Goal: Ask a question: Seek information or help from site administrators or community

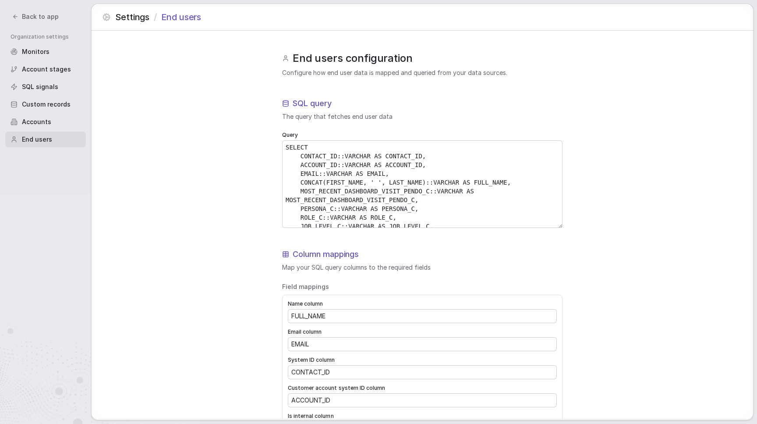
scroll to position [202, 0]
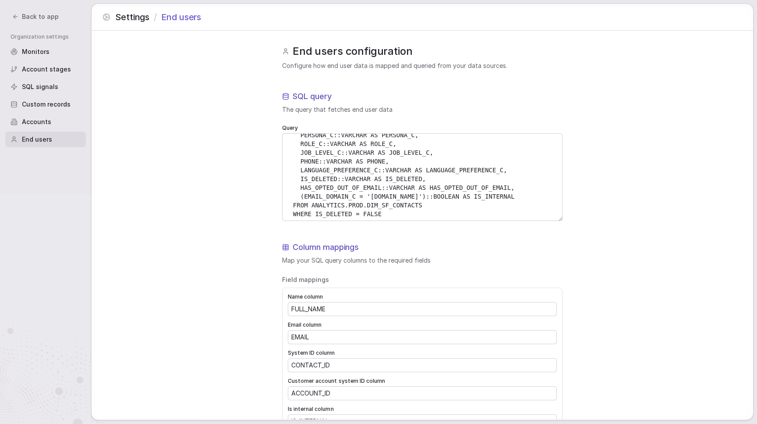
click at [49, 20] on span "Back to app" at bounding box center [40, 16] width 37 height 9
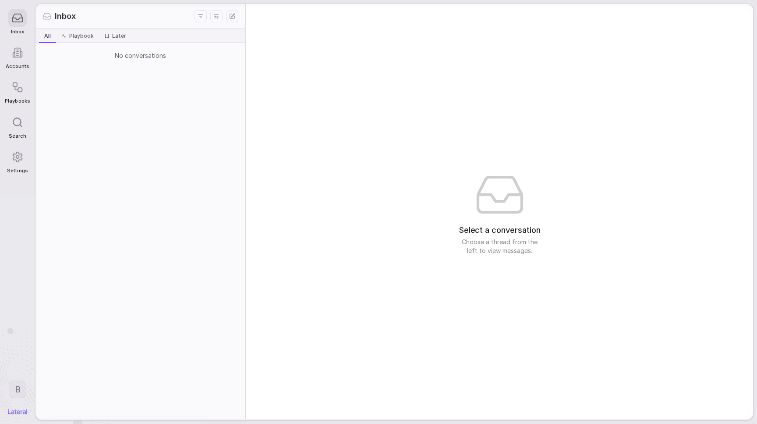
click at [20, 62] on div at bounding box center [17, 52] width 18 height 18
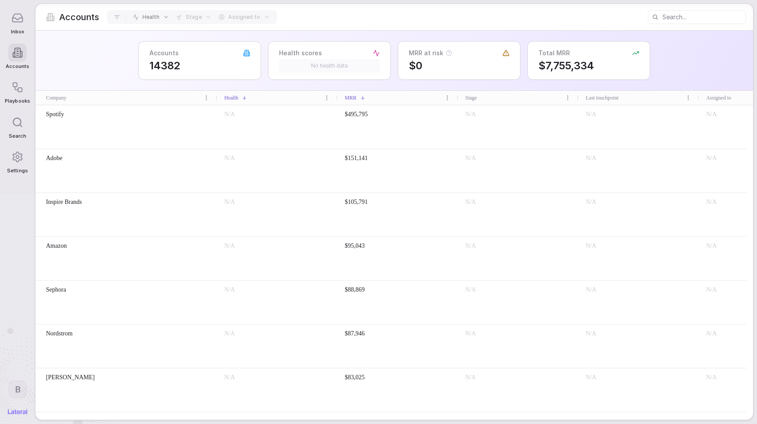
click at [160, 116] on div "Spotify" at bounding box center [127, 114] width 168 height 9
click at [158, 162] on div "Adobe" at bounding box center [127, 158] width 168 height 9
click at [153, 142] on div "Spotify" at bounding box center [126, 126] width 182 height 43
click at [179, 334] on div "Nordstrom" at bounding box center [127, 333] width 168 height 9
click at [182, 412] on div "[PERSON_NAME]" at bounding box center [126, 389] width 182 height 43
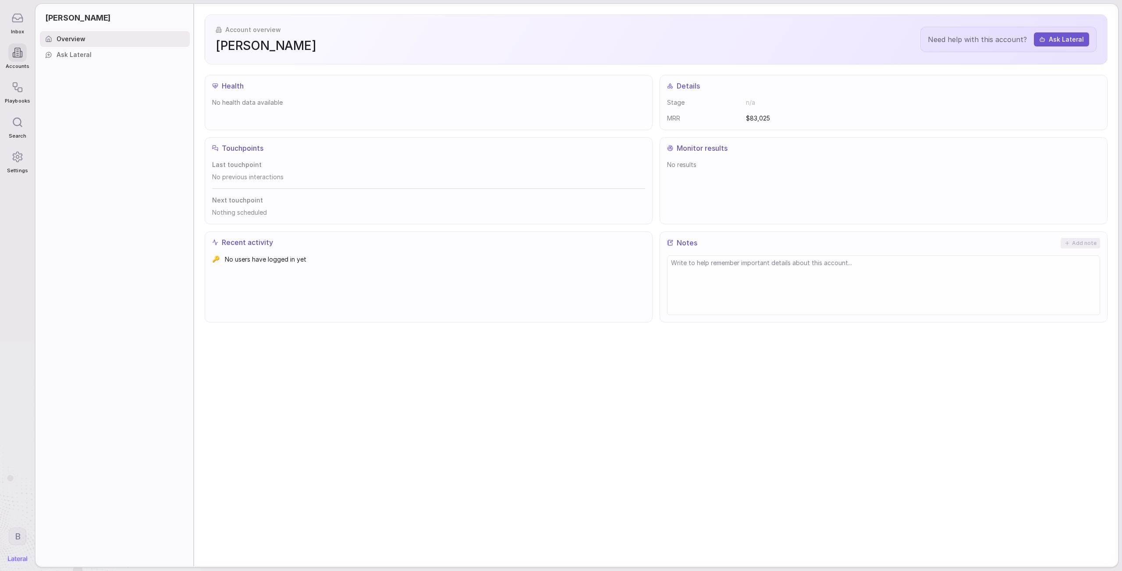
click at [15, 92] on icon at bounding box center [17, 88] width 12 height 12
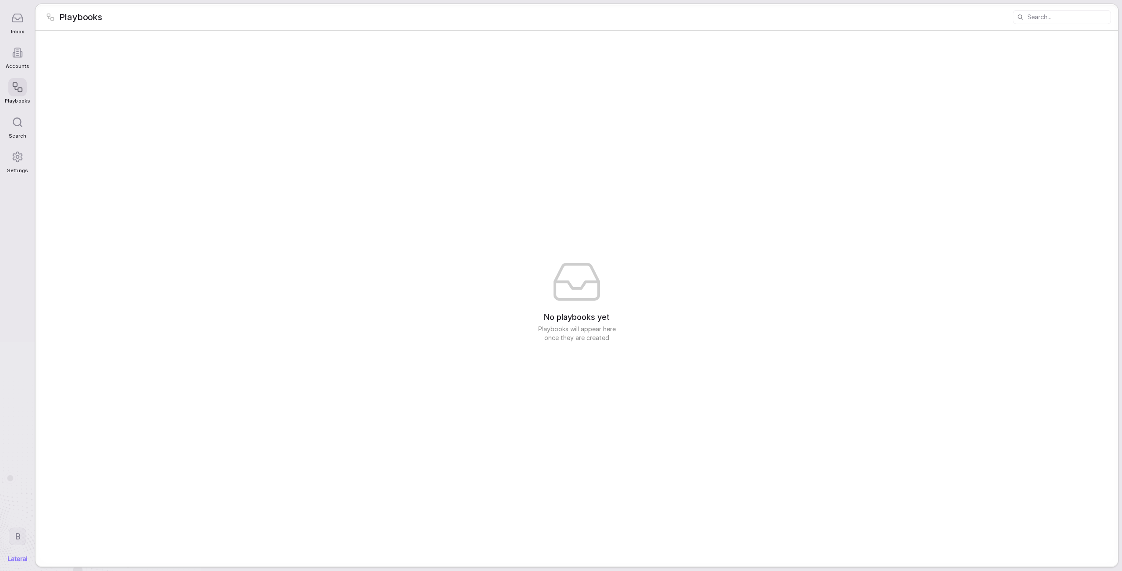
click at [19, 128] on icon at bounding box center [17, 122] width 11 height 11
click at [12, 137] on div "Suggestions New thread Start a new conversation with Lateral Accounts Go to acc…" at bounding box center [561, 285] width 1122 height 571
click at [17, 155] on icon at bounding box center [17, 157] width 12 height 12
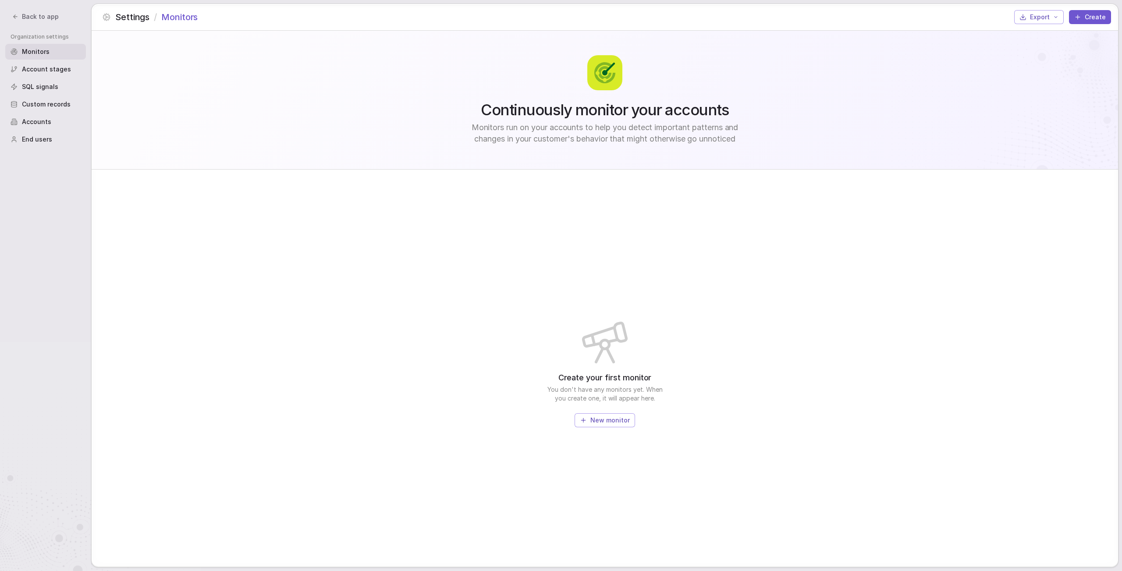
click at [34, 20] on span "Back to app" at bounding box center [40, 16] width 37 height 9
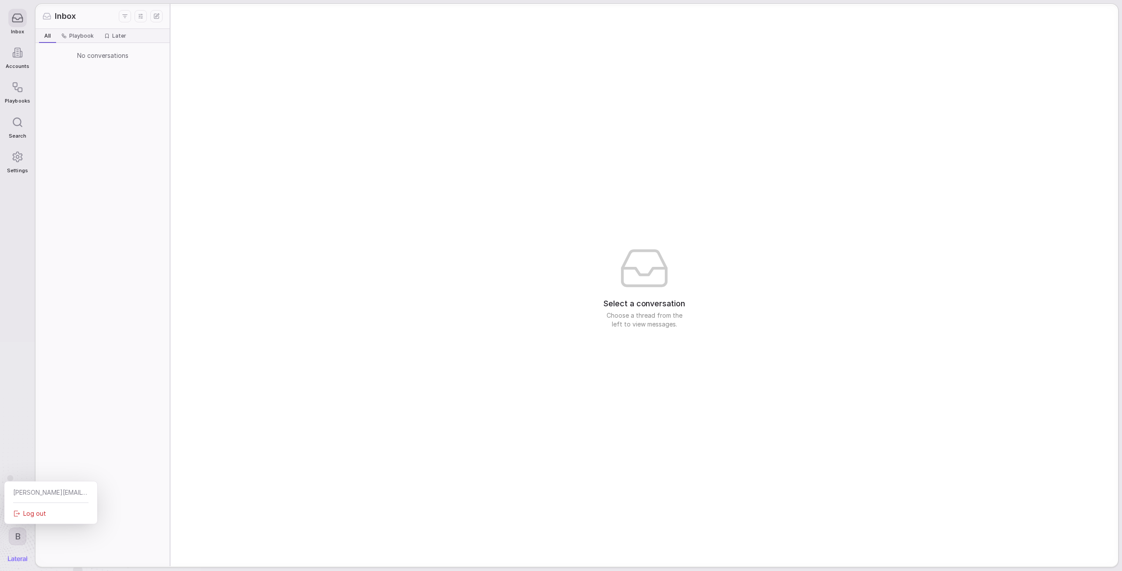
click at [9, 423] on html "Inbox Accounts Playbooks Search Settings B Inbox All All Playbook Playbook Late…" at bounding box center [561, 285] width 1122 height 571
click at [50, 395] on html "Inbox Accounts Playbooks Search Settings B Inbox All All Playbook Playbook Late…" at bounding box center [561, 285] width 1122 height 571
click at [15, 64] on span "Accounts" at bounding box center [18, 67] width 24 height 6
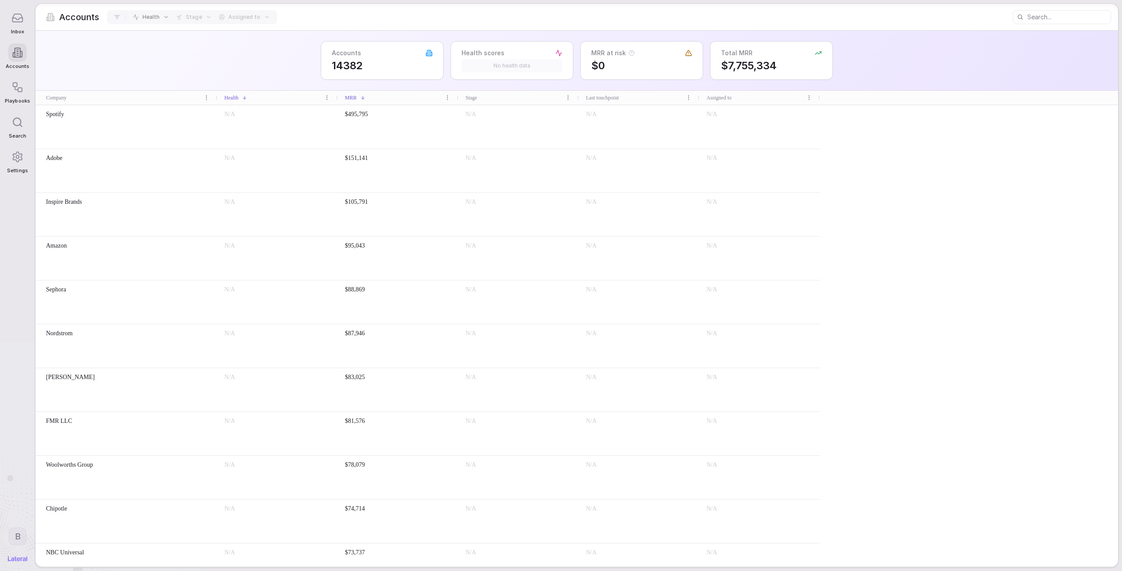
click at [9, 30] on div "Inbox" at bounding box center [17, 21] width 25 height 35
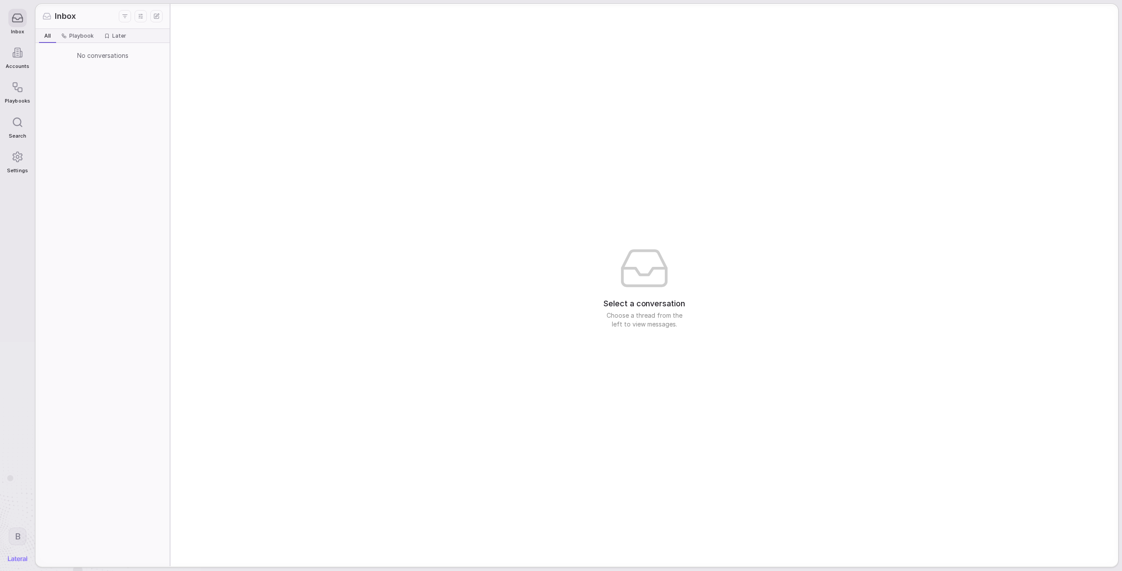
click at [155, 16] on icon "New thread" at bounding box center [156, 16] width 6 height 6
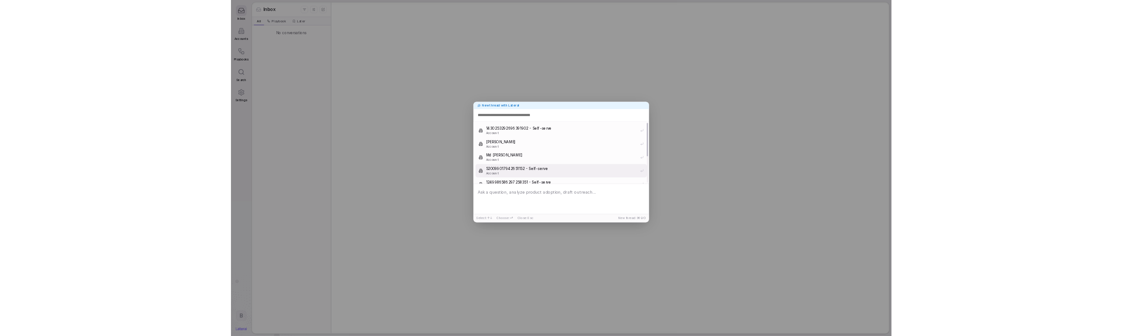
scroll to position [84, 0]
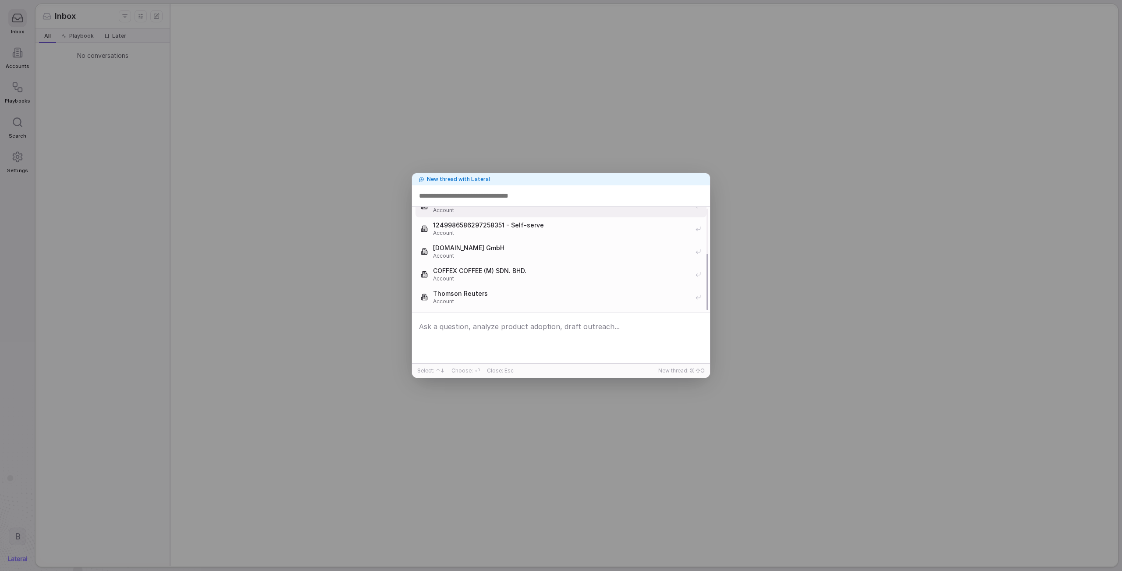
click at [511, 325] on textarea at bounding box center [561, 338] width 294 height 41
click at [509, 297] on span "Thomson Reuters" at bounding box center [561, 293] width 257 height 9
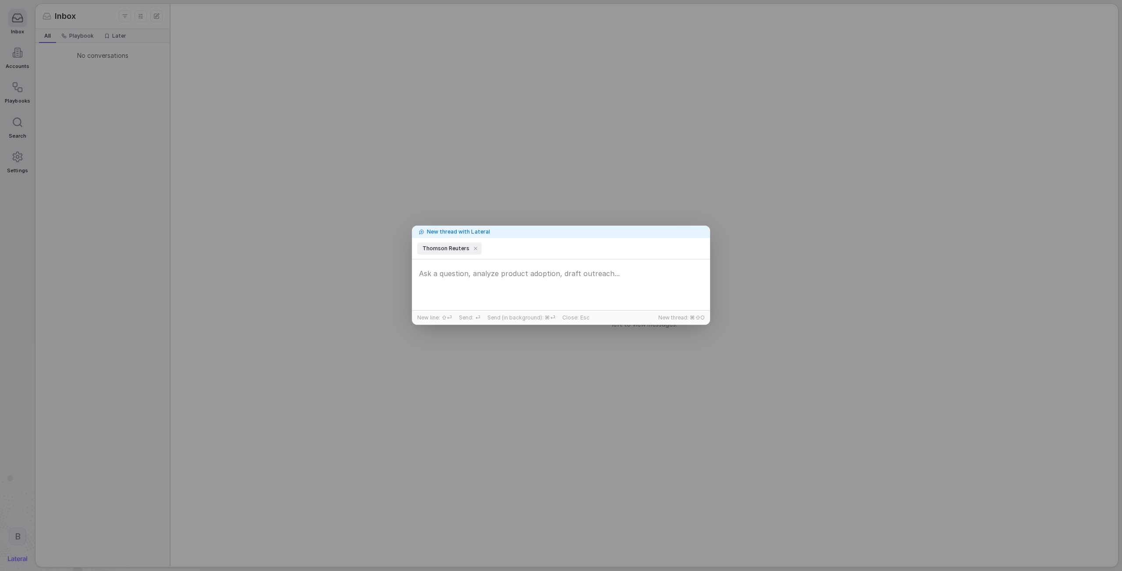
click at [509, 278] on textarea at bounding box center [561, 285] width 294 height 41
type textarea "What do you know about this account? Just in general, I'm trying to get up to s…"
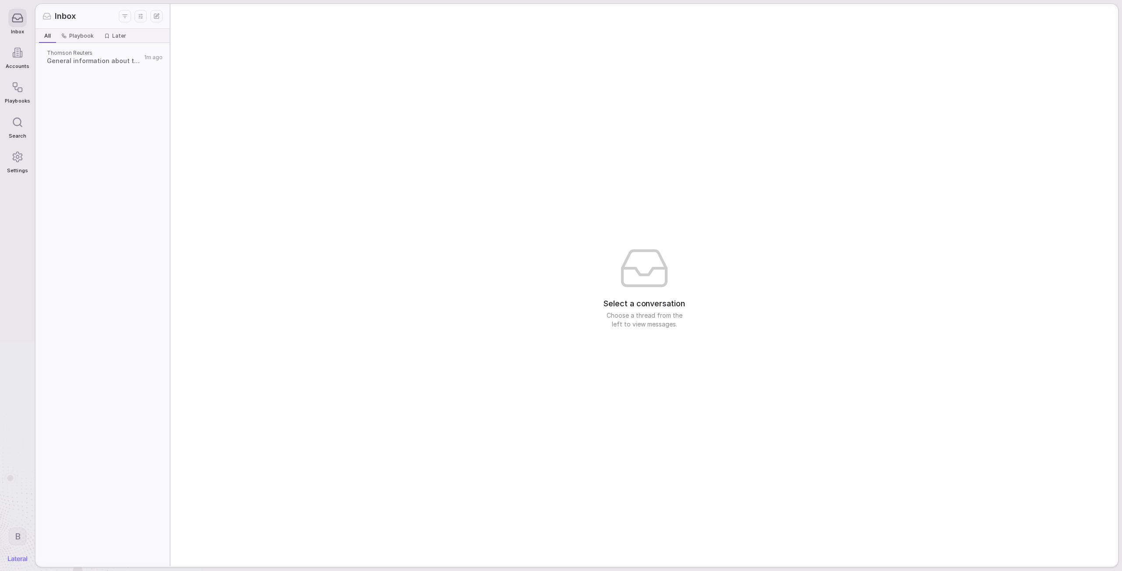
click at [87, 60] on span "General information about this account" at bounding box center [94, 61] width 95 height 9
click at [86, 64] on span "General information about this account" at bounding box center [94, 61] width 94 height 9
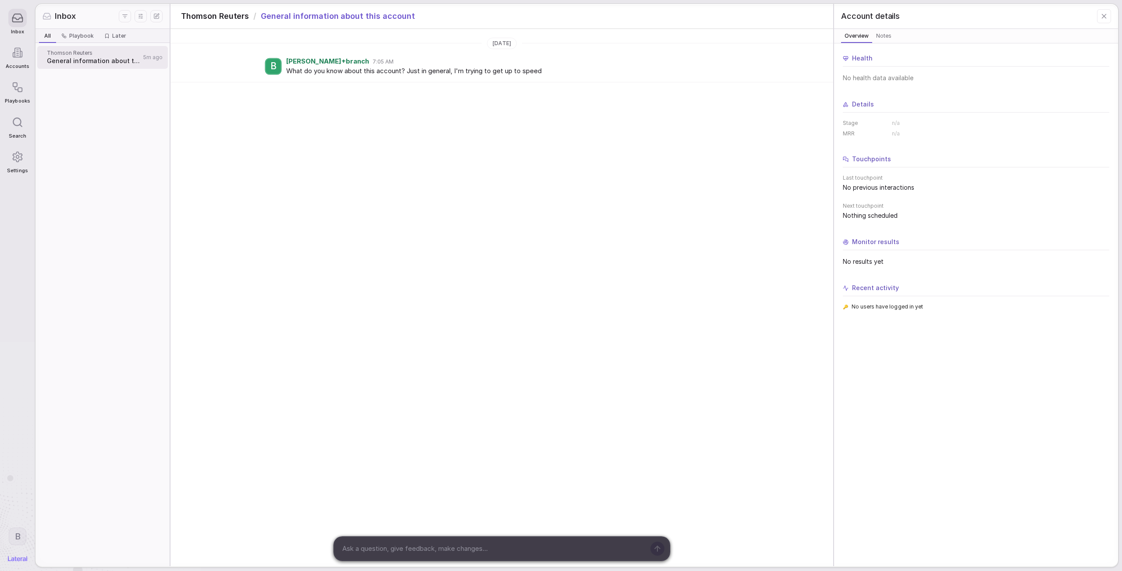
click at [405, 336] on div "[DATE] B [PERSON_NAME]+branch 7:05 AM What do you know about this account? Just…" at bounding box center [501, 297] width 663 height 537
click at [400, 336] on textarea at bounding box center [492, 548] width 306 height 13
click at [292, 73] on span "What do you know about this account? Just in general, I'm trying to get up to s…" at bounding box center [510, 71] width 449 height 10
drag, startPoint x: 292, startPoint y: 73, endPoint x: 557, endPoint y: 67, distance: 264.8
click at [557, 67] on span "What do you know about this account? Just in general, I'm trying to get up to s…" at bounding box center [510, 71] width 449 height 10
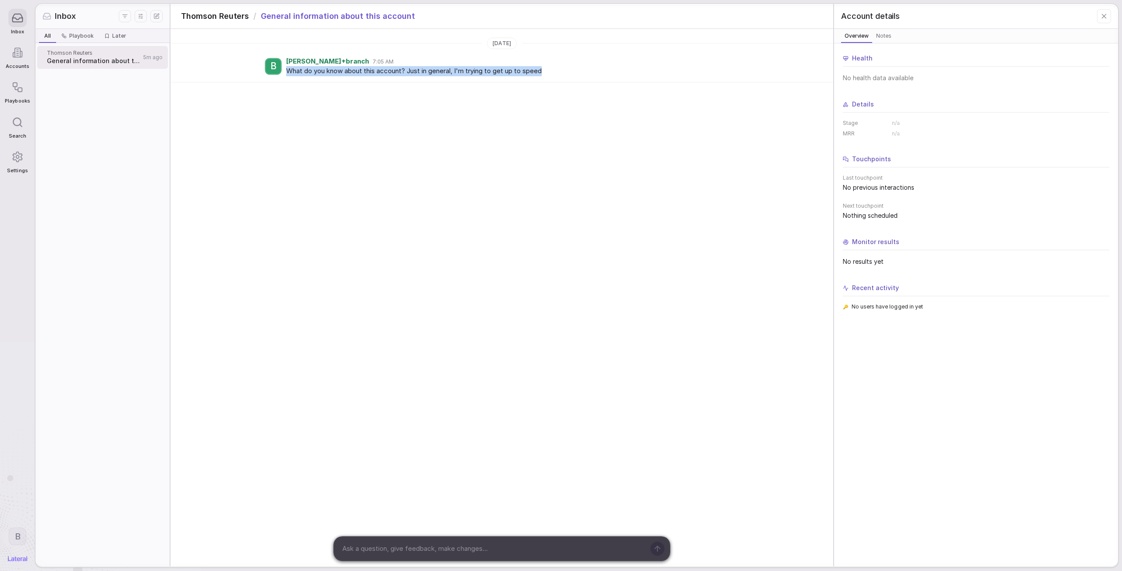
copy span "What do you know about this account? Just in general, I'm trying to get up to s…"
click at [487, 336] on div "Today B Brad+branch 7:05 AM What do you know about this account? Just in genera…" at bounding box center [501, 297] width 663 height 537
click at [490, 336] on textarea at bounding box center [492, 548] width 306 height 13
paste textarea "What do you know about this account? Just in general, I'm trying to get up to s…"
type textarea "What do you know about this account? Just in general, I'm trying to get up to s…"
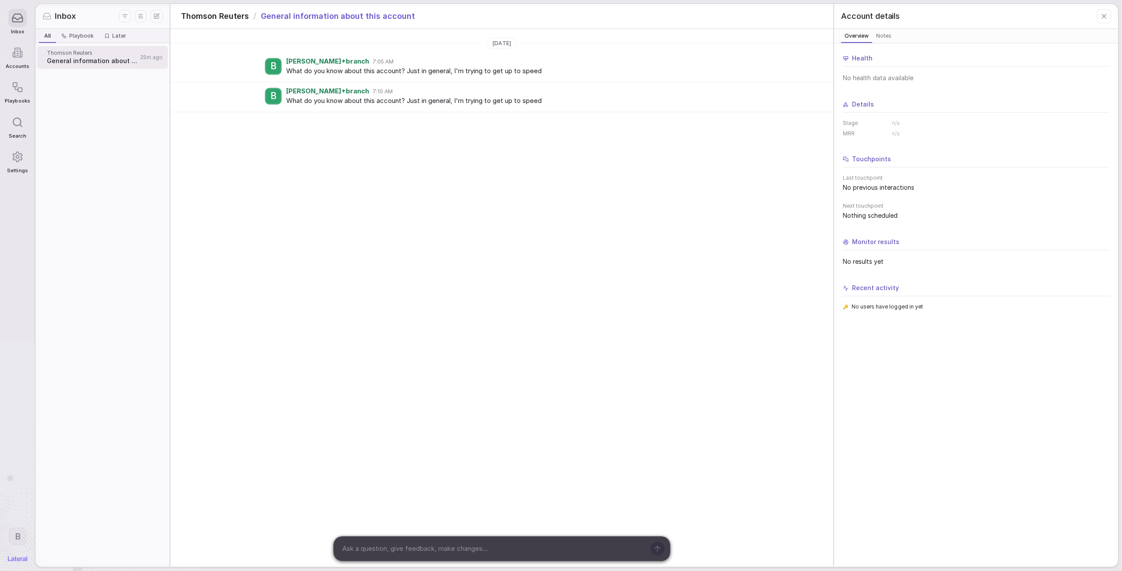
click at [390, 101] on span "What do you know about this account? Just in general, I'm trying to get up to s…" at bounding box center [510, 101] width 449 height 10
click at [446, 336] on div at bounding box center [492, 549] width 316 height 24
click at [447, 336] on textarea at bounding box center [492, 548] width 306 height 13
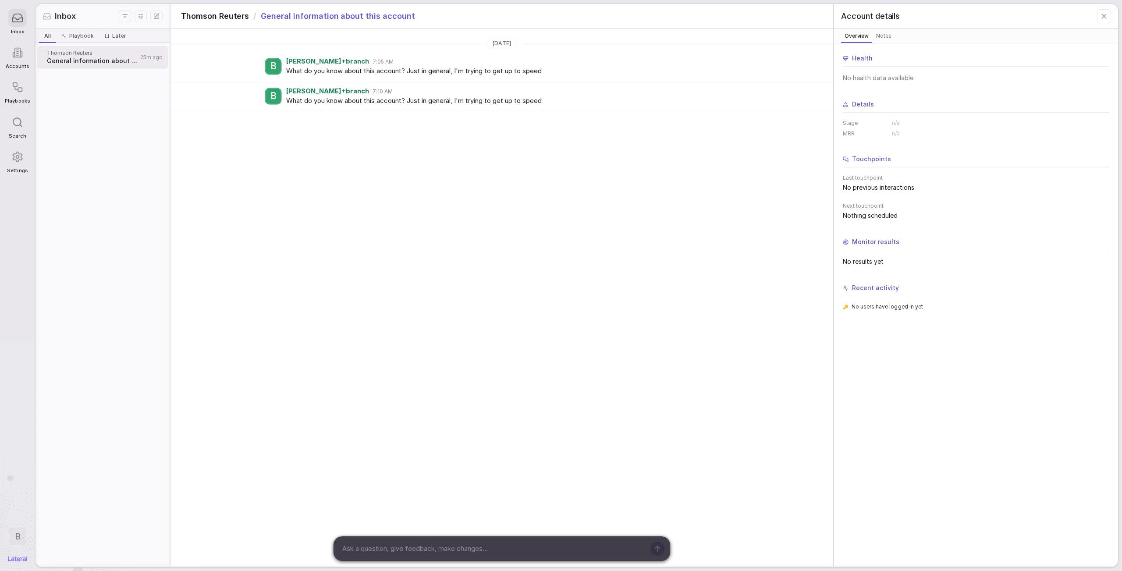
paste textarea "What do you know about this account? Just in general, I'm trying to get up to s…"
type textarea "What do you know about this account? Just in general, I'm trying to get up to s…"
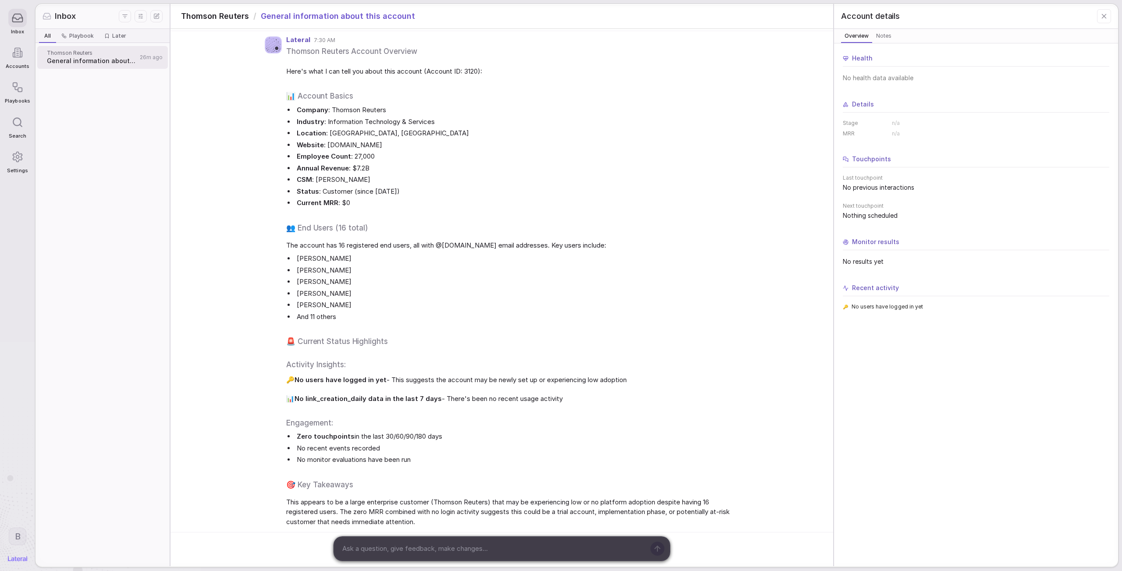
scroll to position [111, 0]
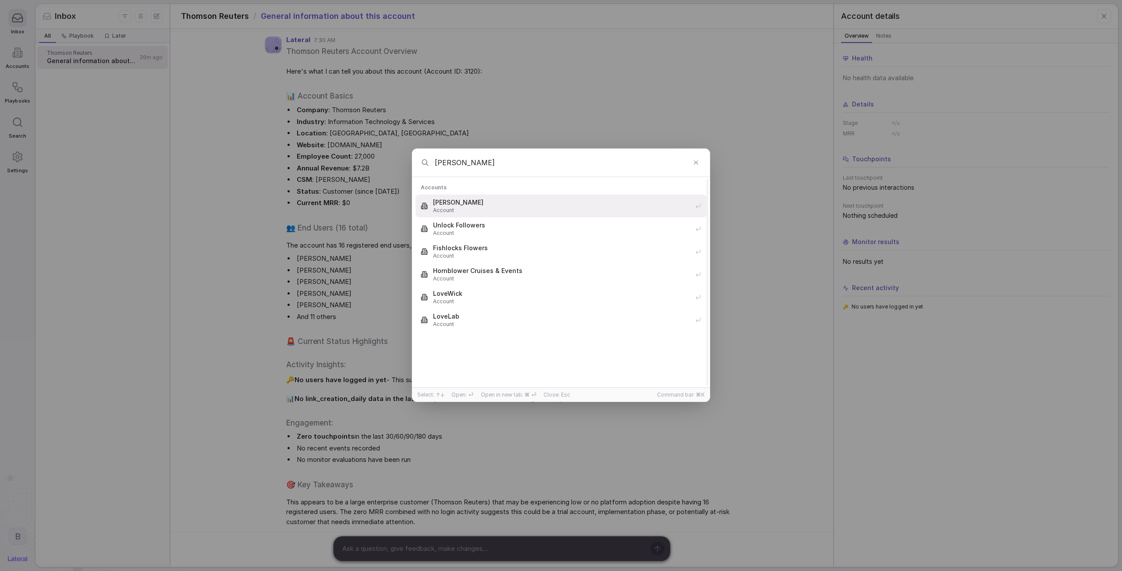
type input "lowes"
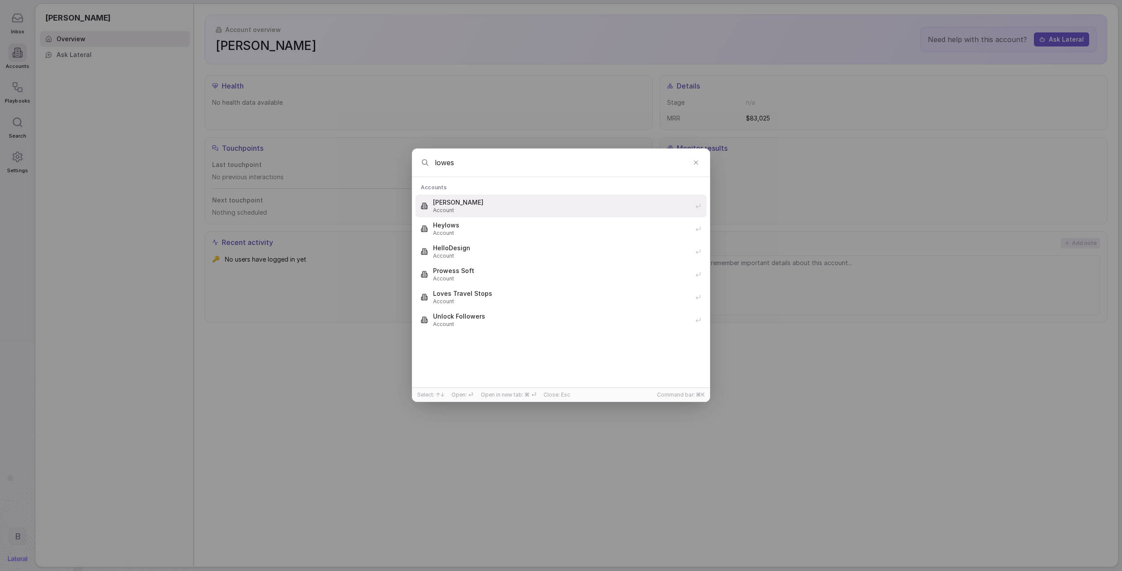
type input "lowes"
type input "l"
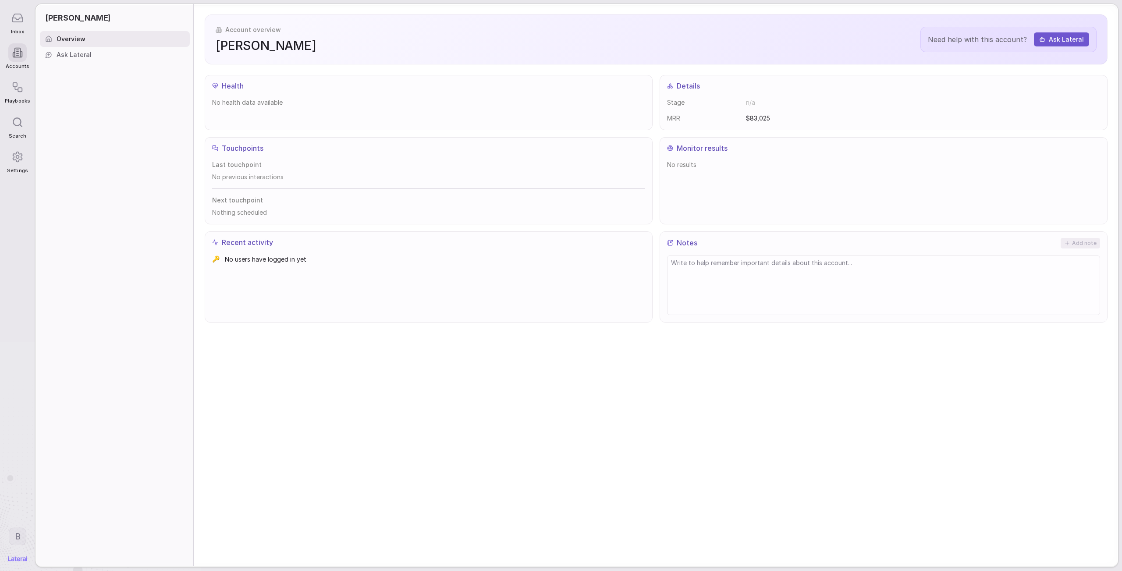
click at [198, 315] on div "Suggestions New thread Start a new conversation with Lateral Accounts Go to acc…" at bounding box center [561, 286] width 1122 height 302
click at [2, 18] on nav "Inbox Accounts Playbooks Search Settings B" at bounding box center [17, 285] width 35 height 571
click at [10, 19] on div at bounding box center [17, 18] width 18 height 18
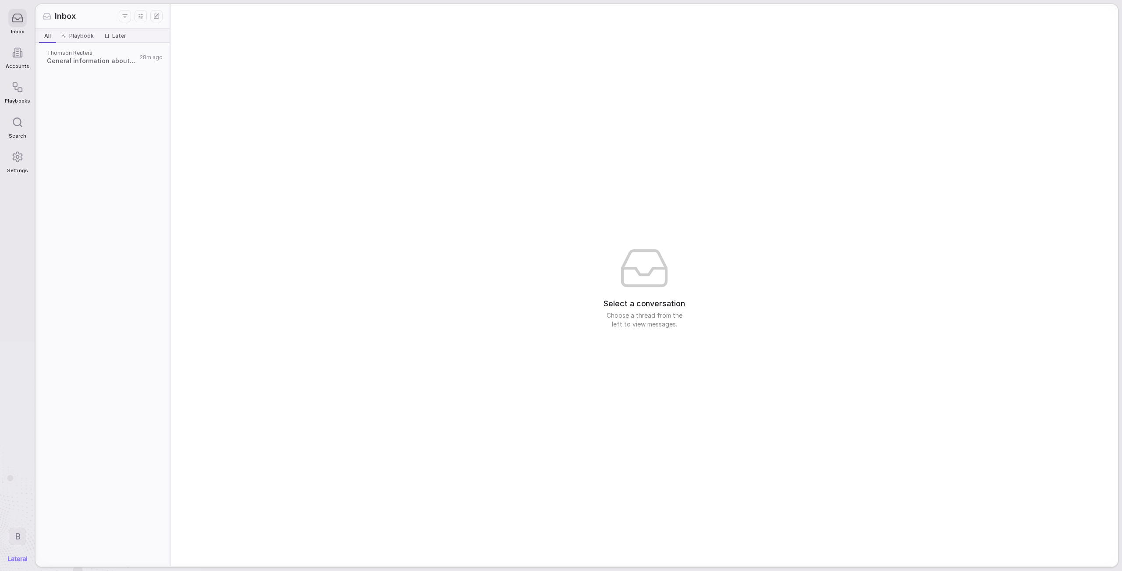
click at [92, 61] on span "General information about this account" at bounding box center [92, 61] width 90 height 9
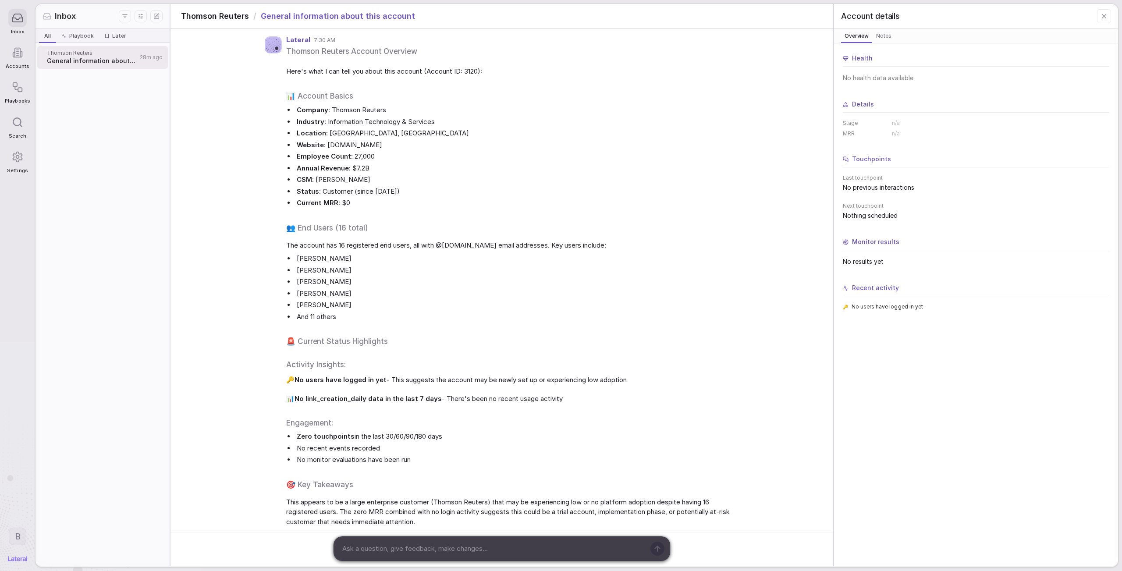
scroll to position [119, 0]
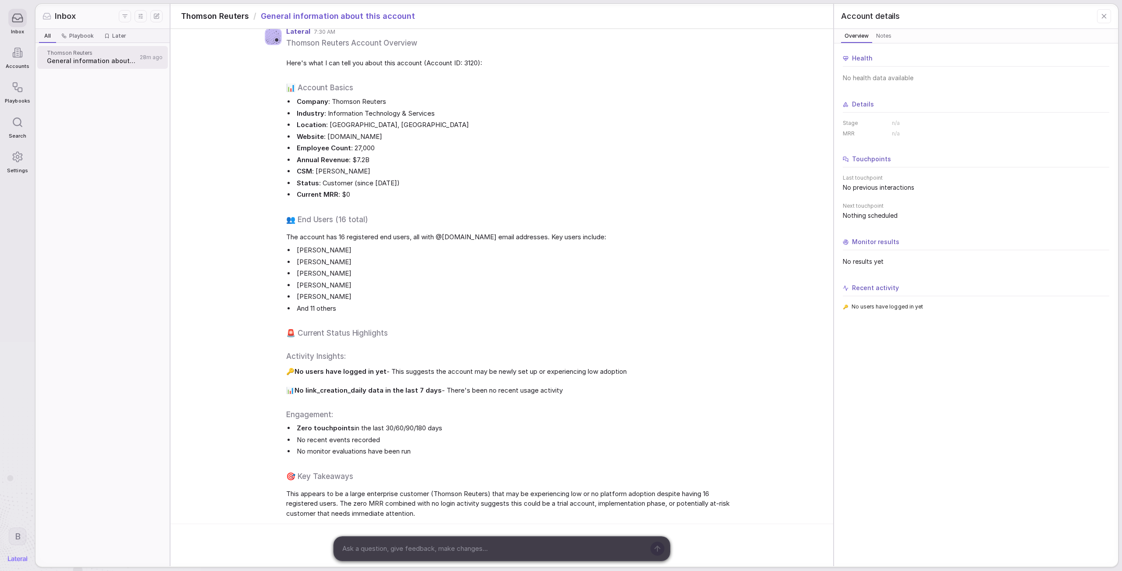
click at [397, 336] on textarea at bounding box center [492, 548] width 306 height 13
type textarea "I'm"
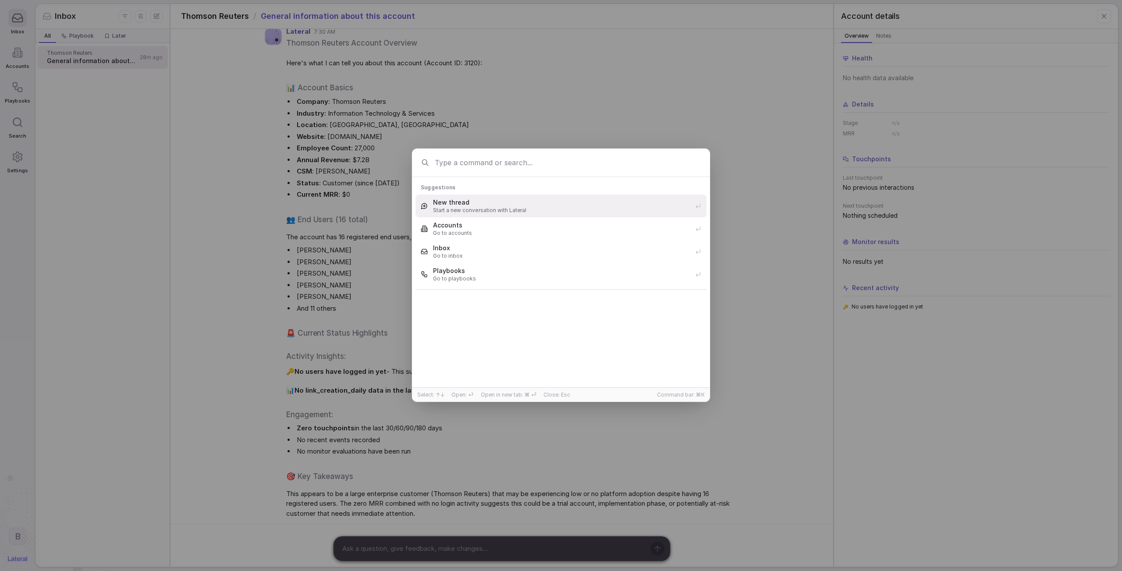
click at [589, 160] on input at bounding box center [570, 162] width 270 height 17
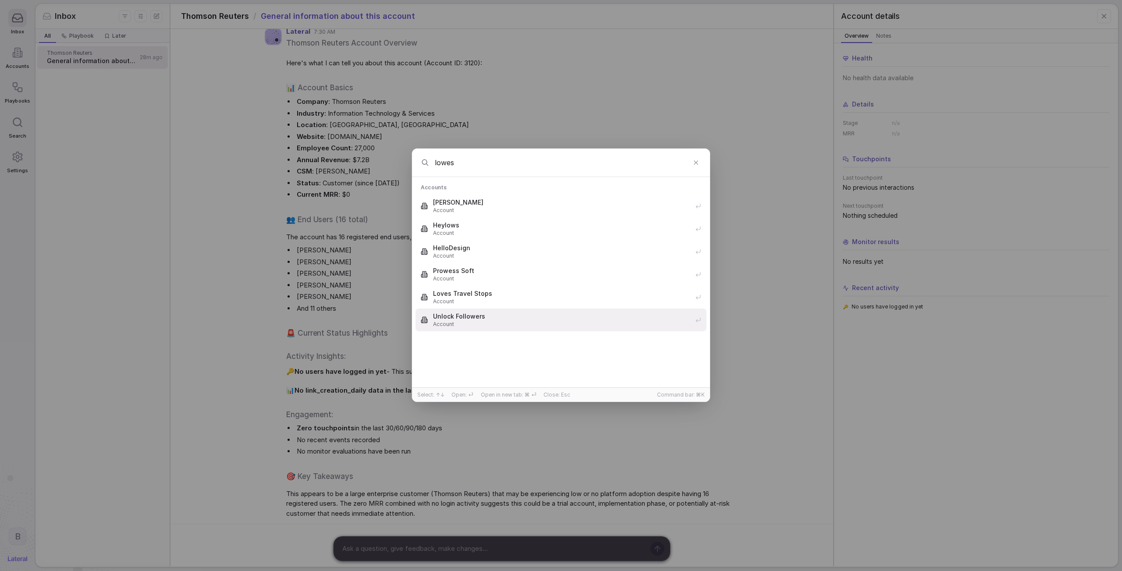
type input "lowes"
click at [200, 14] on div "lowes Accounts Lowe's Account Heylows Account HelloDesign Account Prowess Soft …" at bounding box center [561, 285] width 1122 height 571
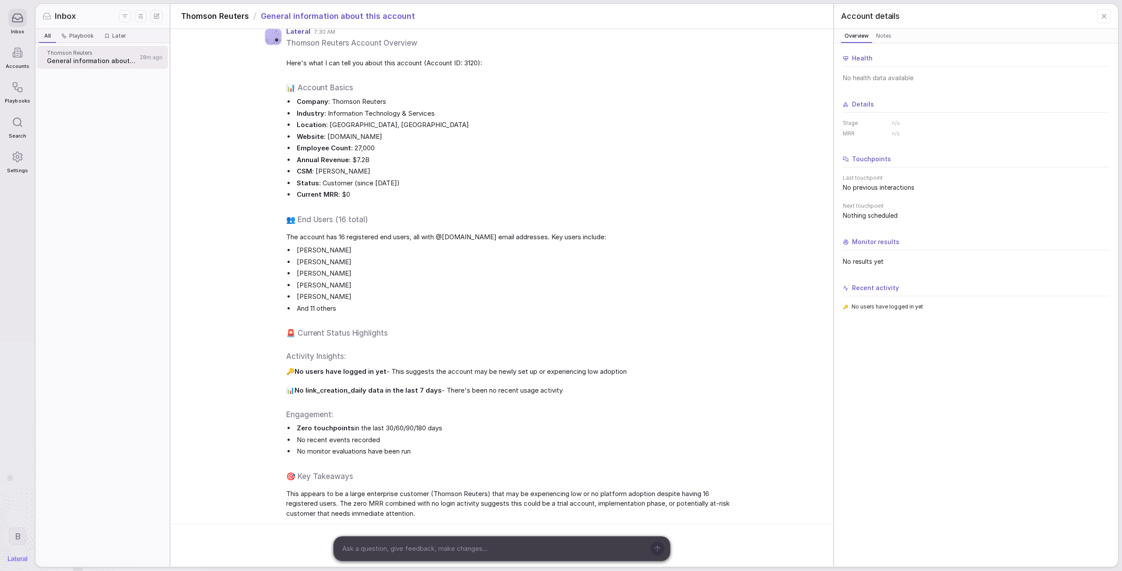
click at [160, 12] on button "New thread" at bounding box center [156, 16] width 12 height 12
click at [201, 95] on div "New thread with Lateral 1430253292696391902 - Self-serve Account Alex Levand Ac…" at bounding box center [561, 285] width 1122 height 571
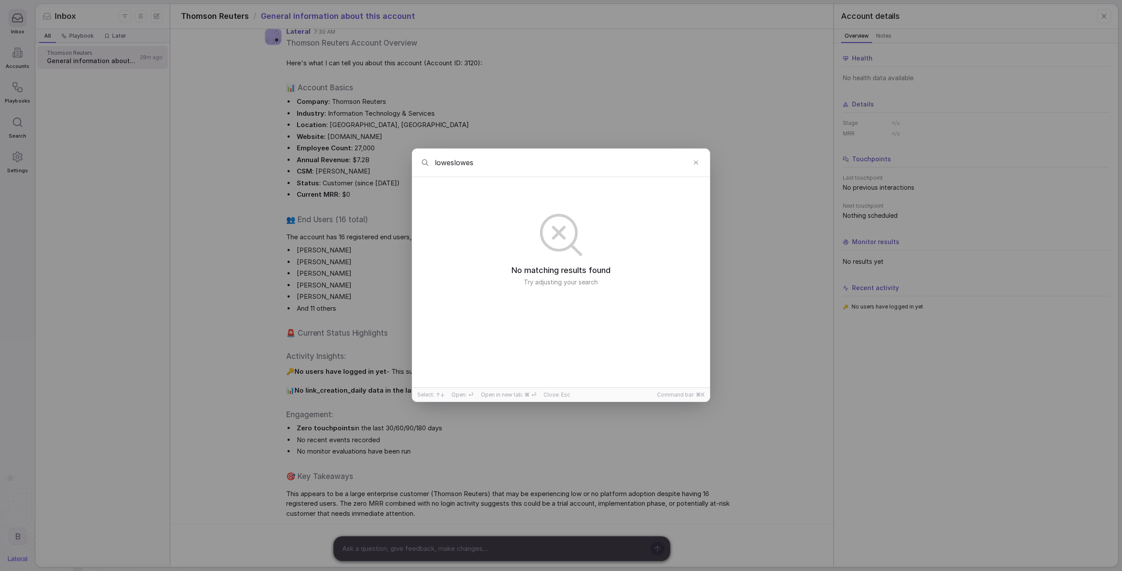
type input "loweslowe"
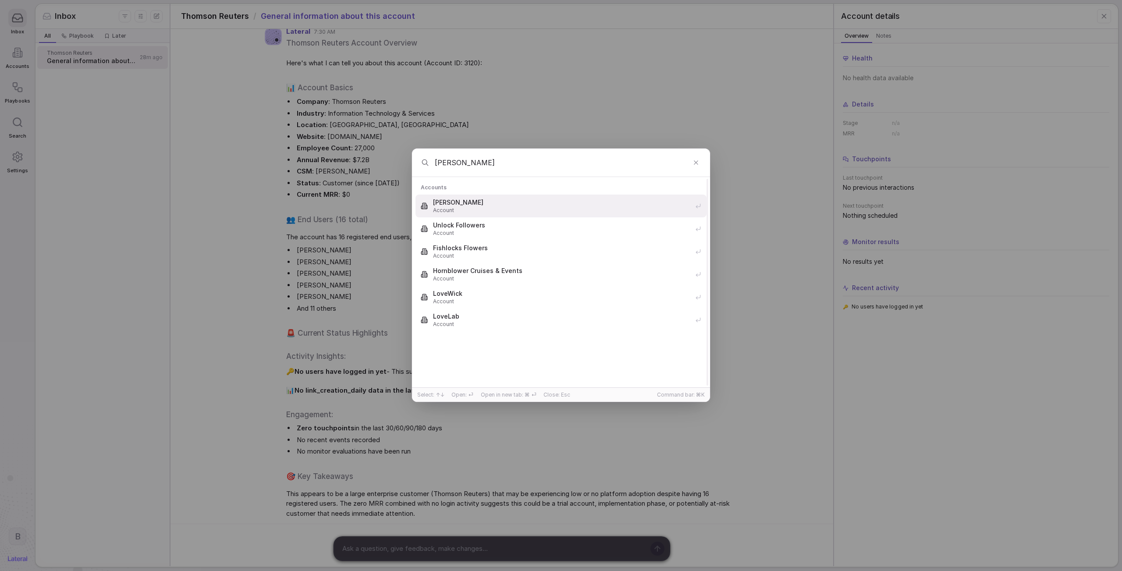
type input "lowes"
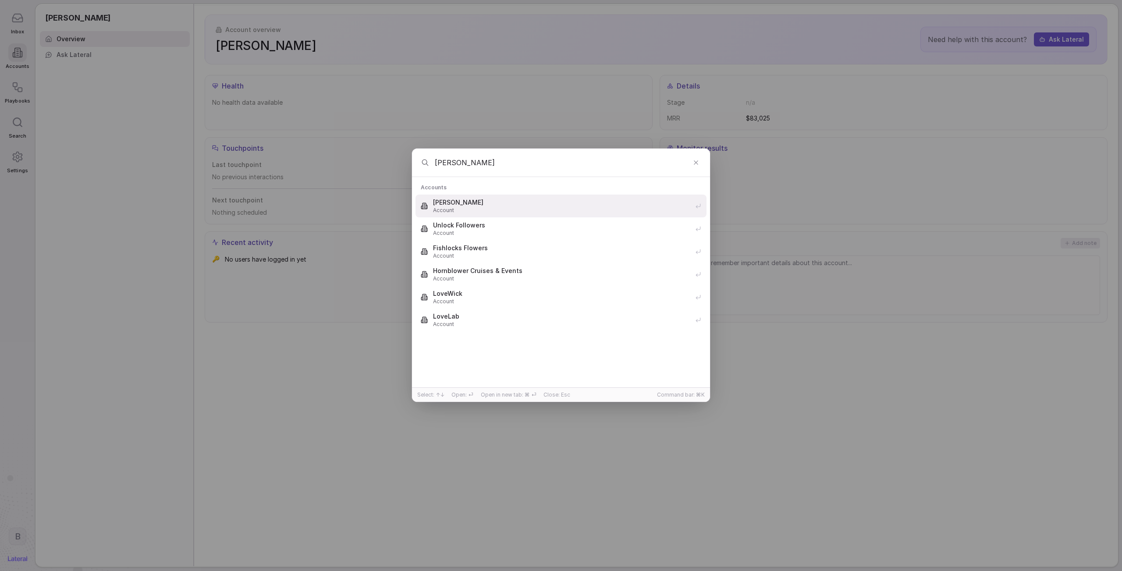
type input "lowe"
click at [453, 161] on input "lowe" at bounding box center [561, 162] width 252 height 17
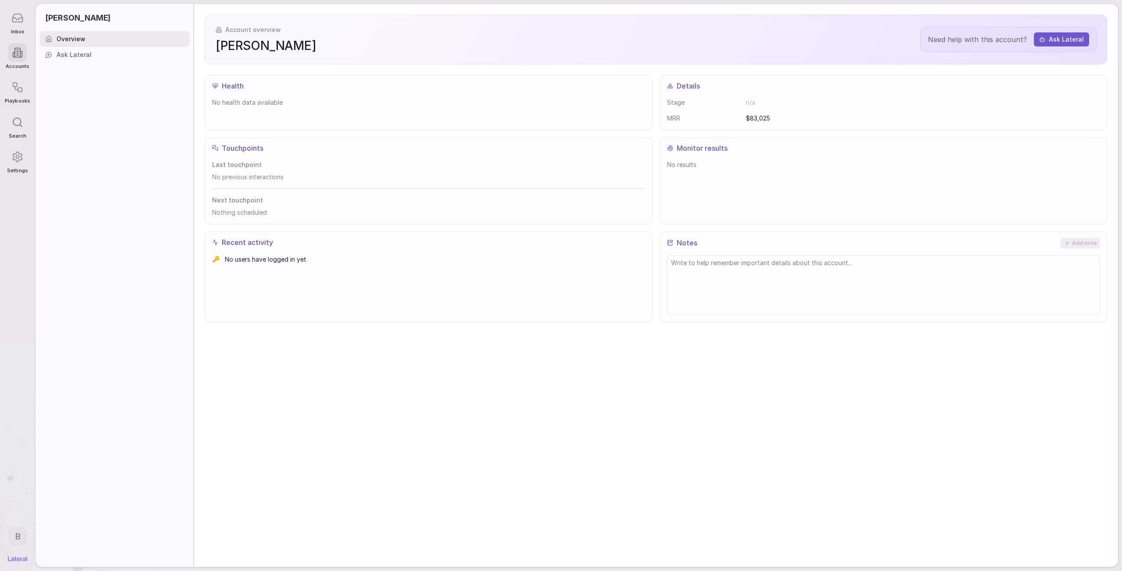
click at [18, 21] on icon at bounding box center [17, 18] width 12 height 12
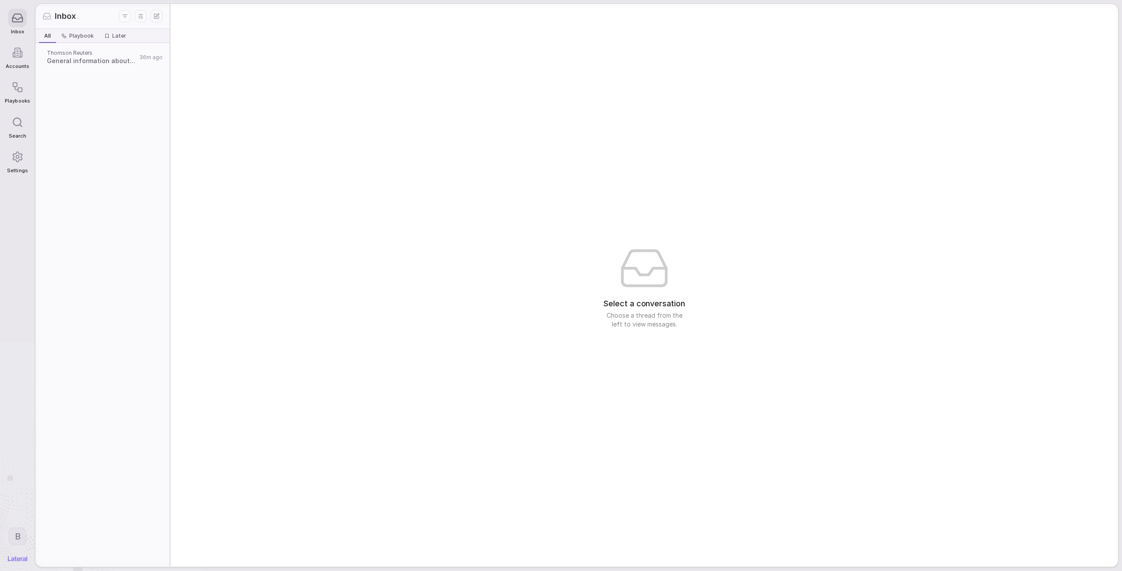
click at [162, 17] on button "New thread" at bounding box center [156, 16] width 12 height 12
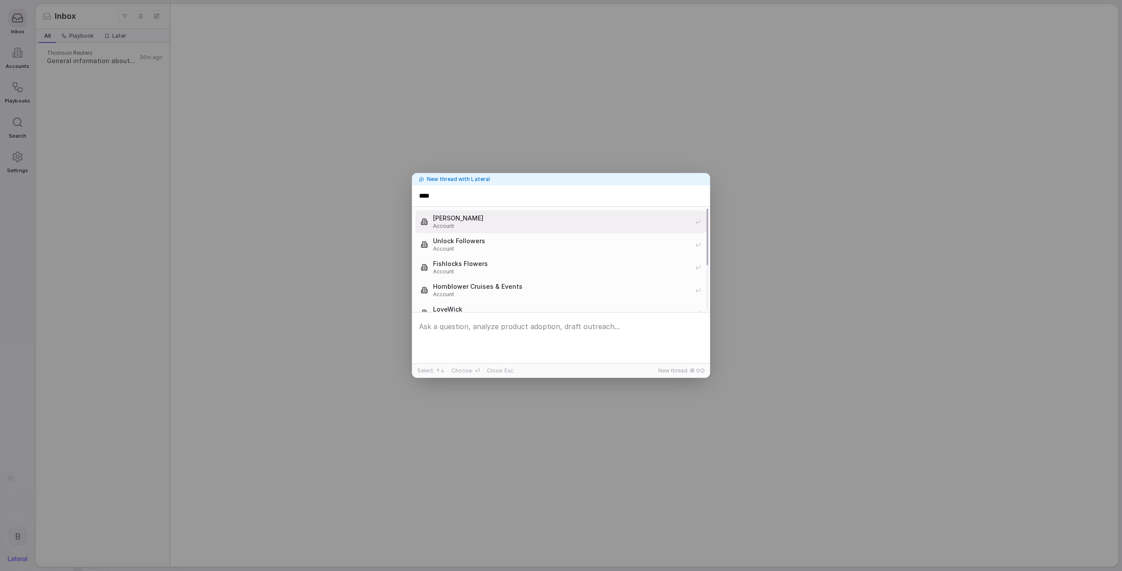
type input "*****"
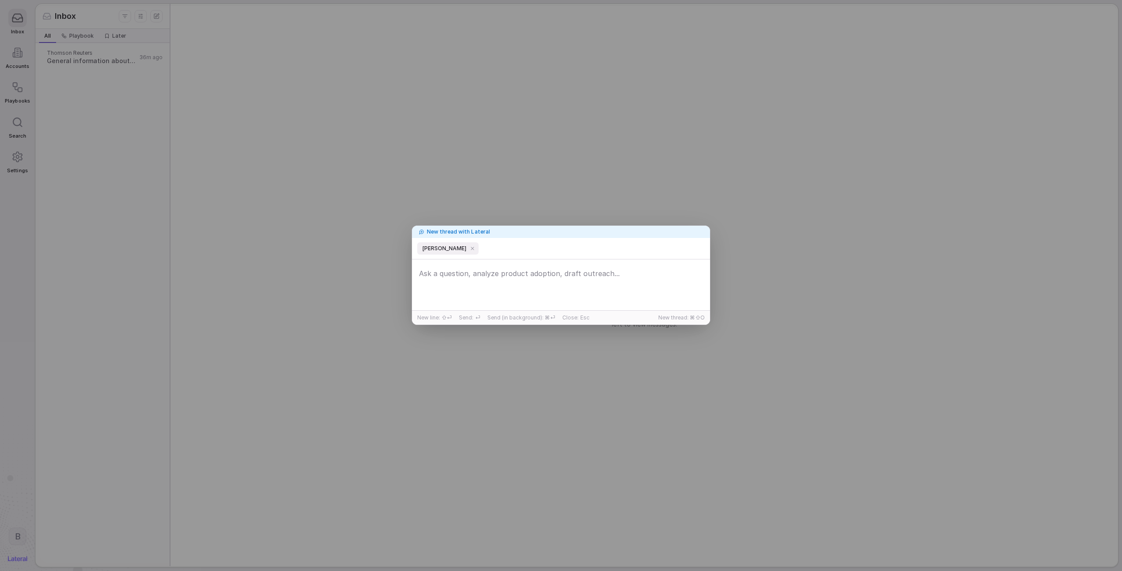
click at [511, 278] on textarea at bounding box center [561, 285] width 294 height 41
paste textarea "C"
type textarea "Can you help me understand what's going on in this account? I'm just trying to …"
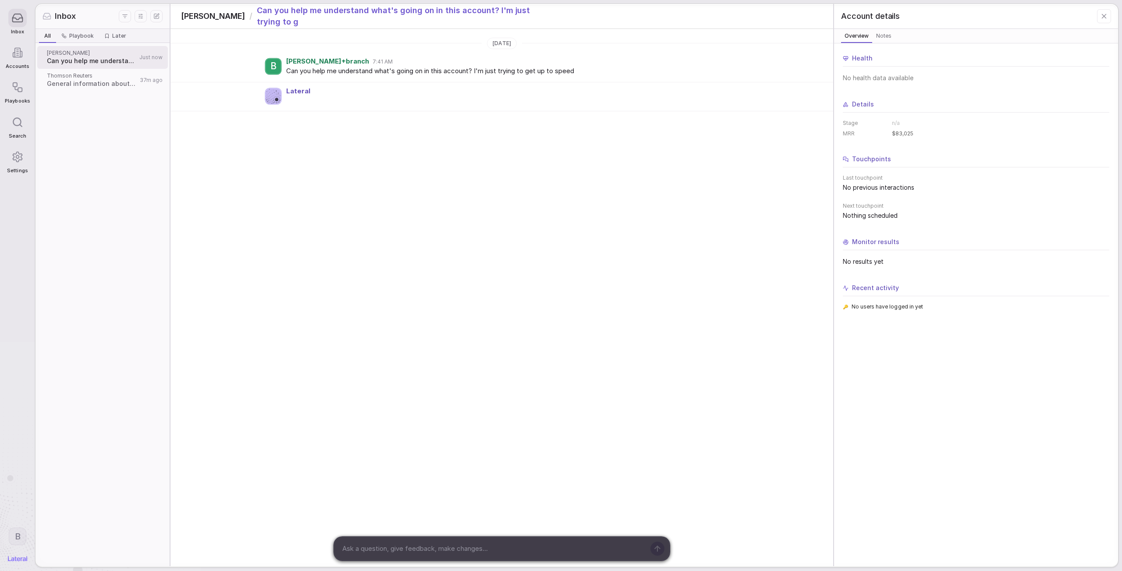
click at [532, 72] on span "Can you help me understand what's going on in this account? I'm just trying to …" at bounding box center [510, 71] width 449 height 10
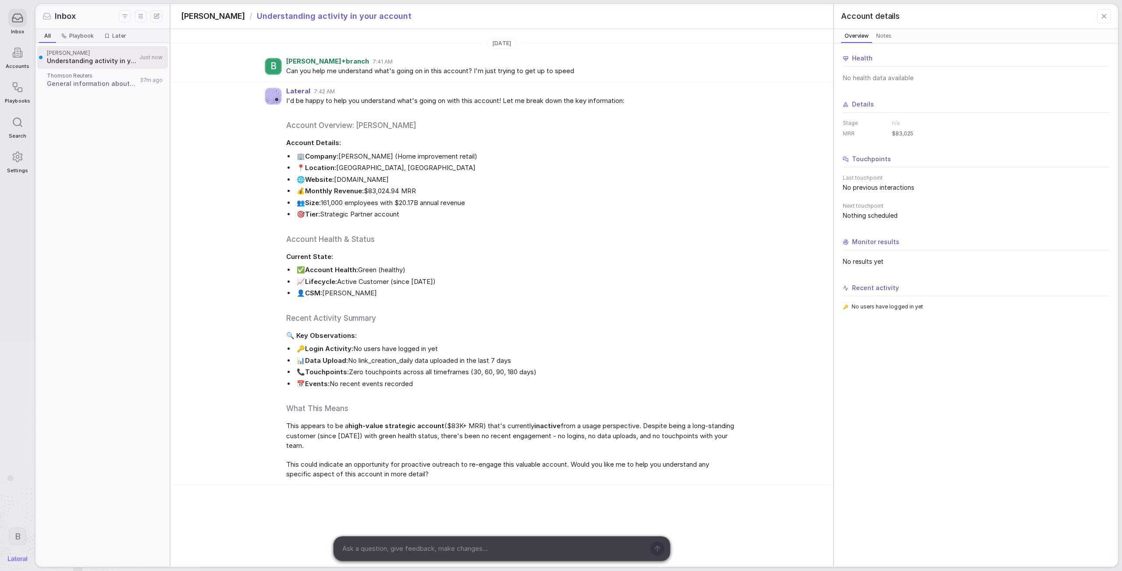
drag, startPoint x: 89, startPoint y: 227, endPoint x: 75, endPoint y: 223, distance: 15.0
click at [85, 219] on div "Lowe's Understanding activity in your account Just now Thomson Reuters General …" at bounding box center [102, 304] width 134 height 523
click at [19, 153] on icon at bounding box center [17, 157] width 9 height 10
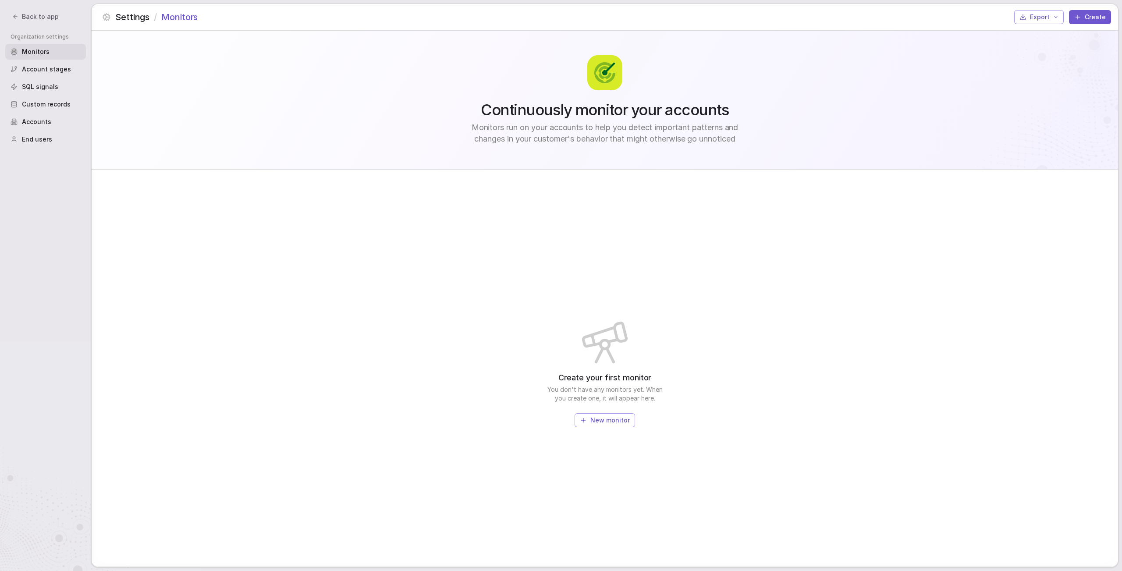
click at [31, 105] on span "Custom records" at bounding box center [46, 104] width 49 height 9
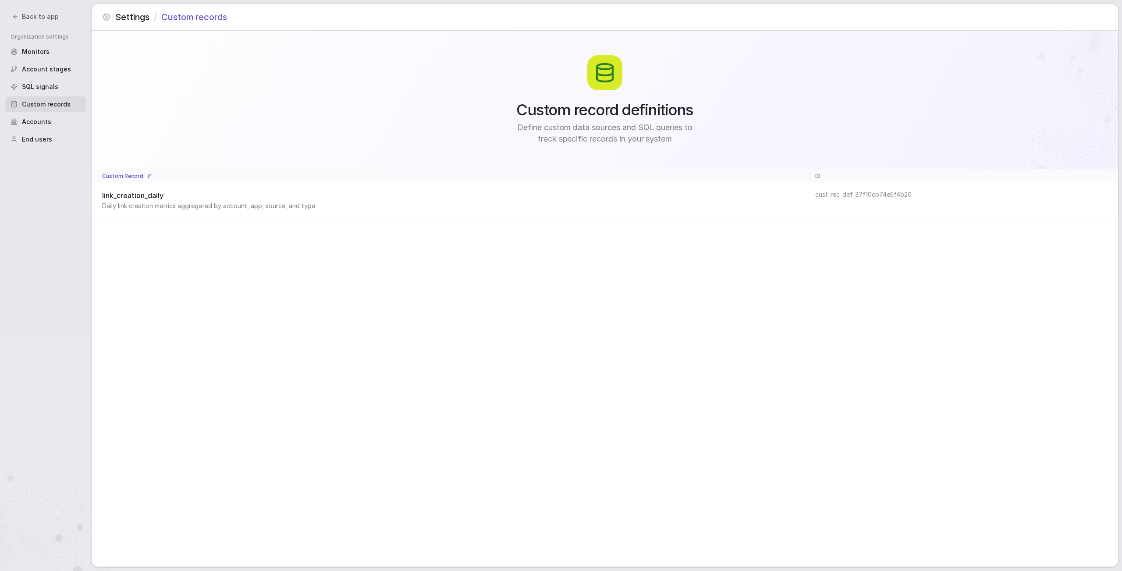
click at [252, 208] on span "Daily link creation metrics aggregated by account, app, source, and type" at bounding box center [450, 206] width 696 height 9
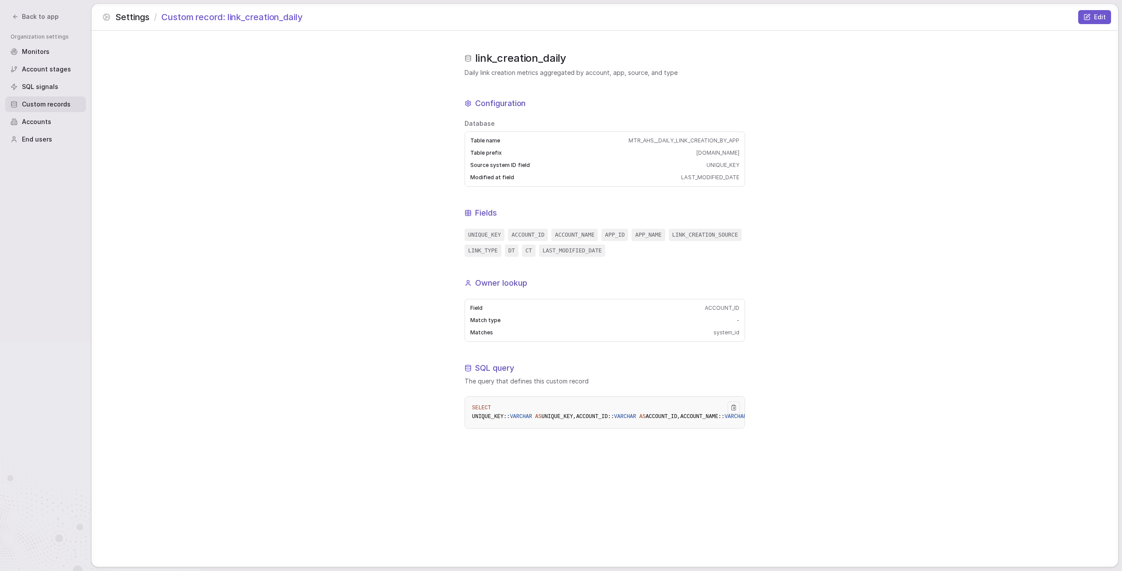
click at [56, 14] on div "Back to app" at bounding box center [36, 16] width 50 height 9
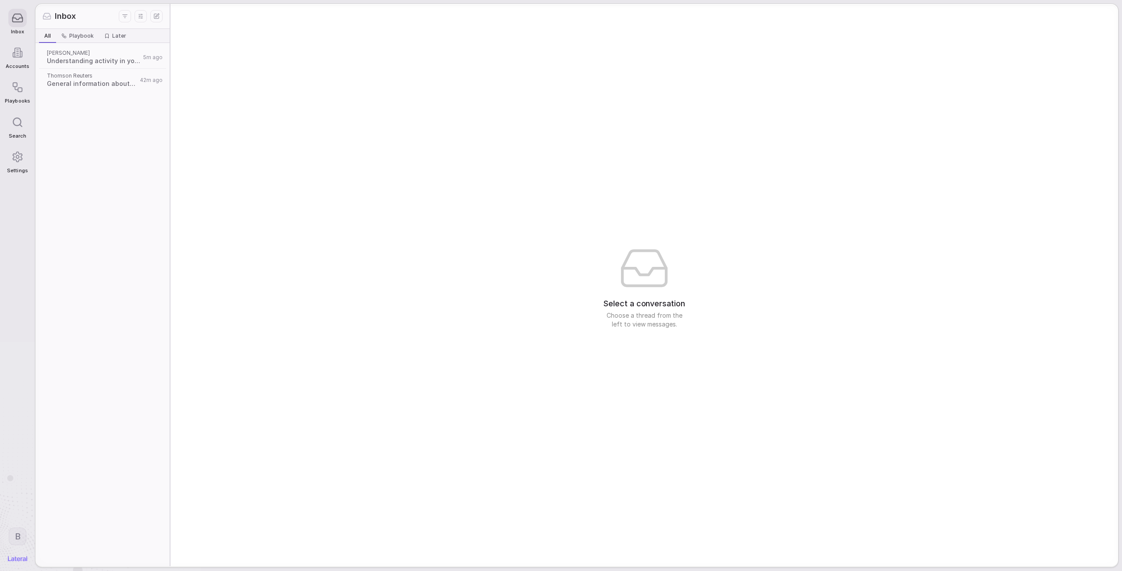
click at [110, 56] on span "Lowe's" at bounding box center [94, 53] width 94 height 7
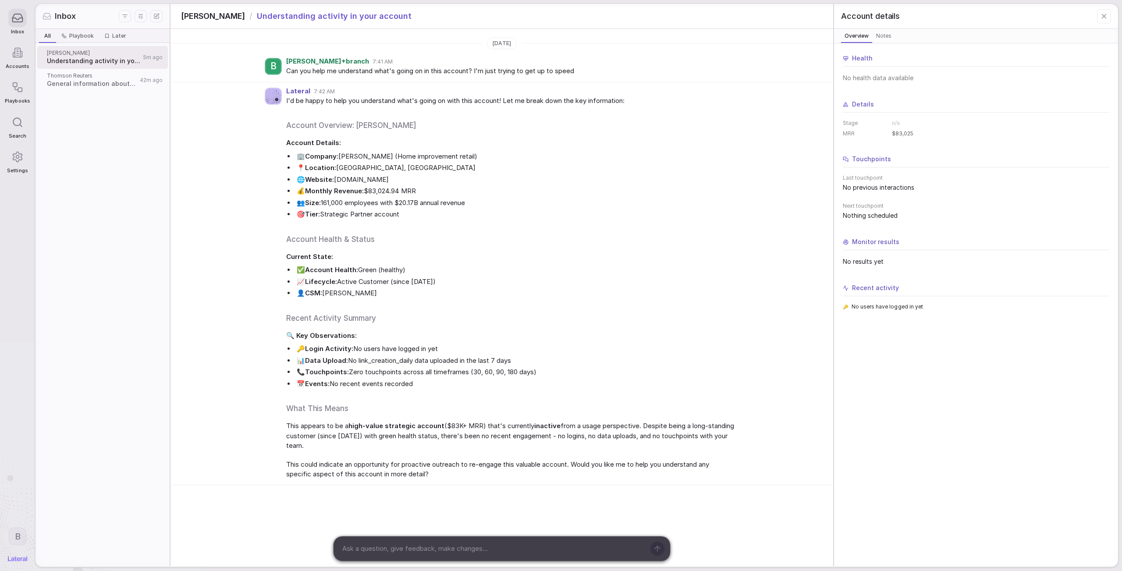
click at [423, 336] on textarea at bounding box center [492, 548] width 306 height 13
click at [448, 336] on textarea "Could you draft me a quick email just saying that I'm" at bounding box center [492, 548] width 306 height 13
click at [514, 336] on textarea "Could you draft me a quick email just saying that I'm" at bounding box center [492, 548] width 306 height 13
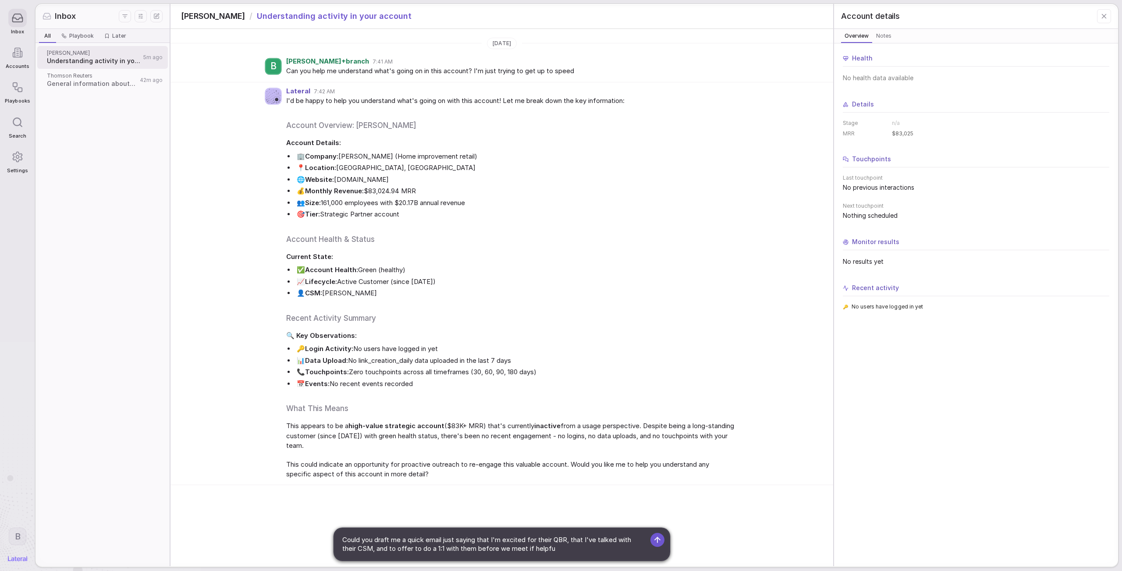
type textarea "Could you draft me a quick email just saying that I'm excited for their QBR, th…"
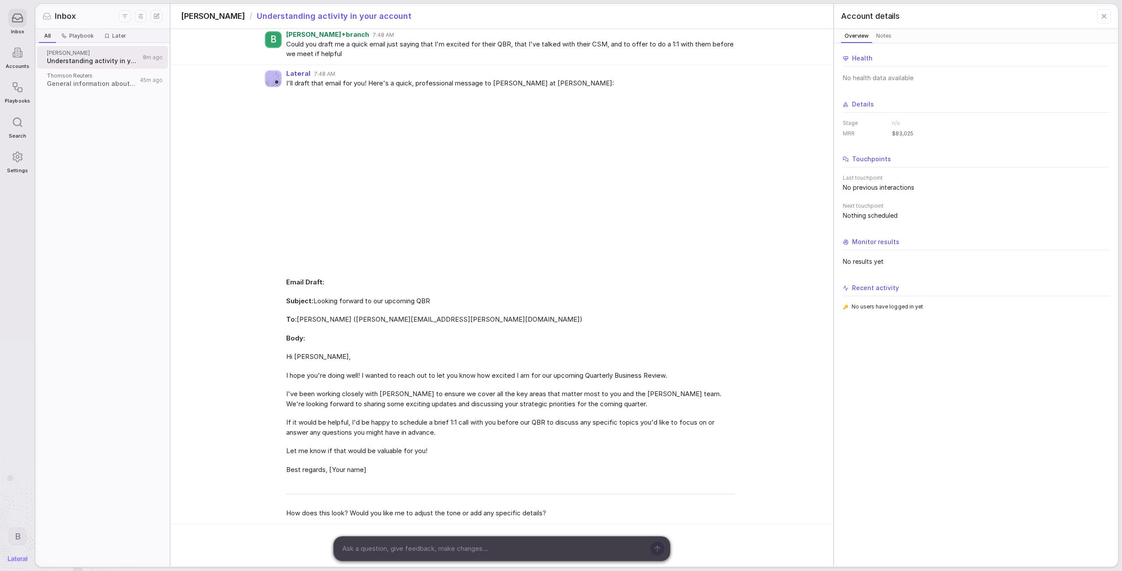
scroll to position [277, 0]
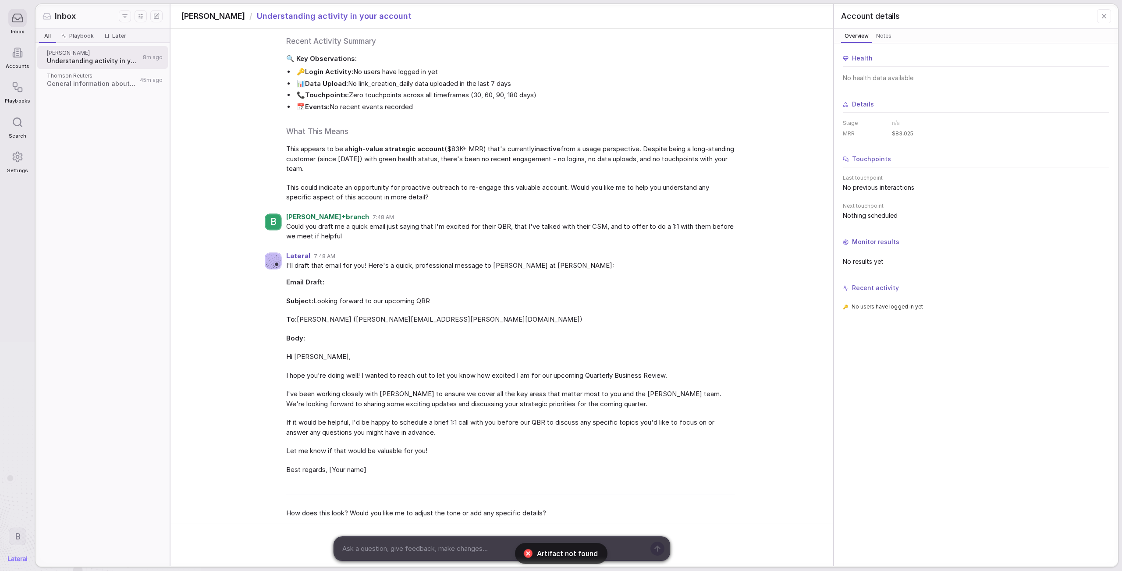
click at [371, 336] on span "I've been working closely with Sarena Lynch to ensure we cover all the key area…" at bounding box center [510, 399] width 449 height 20
click at [17, 55] on icon at bounding box center [18, 55] width 2 height 0
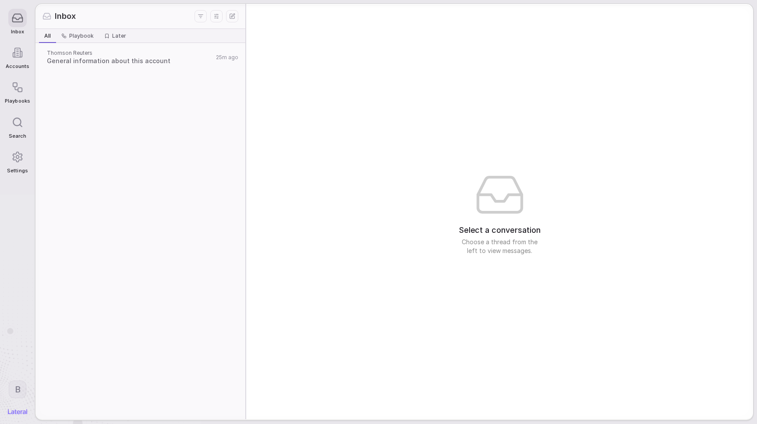
click at [119, 68] on div "Thomson Reuters General information about this account 25m ago" at bounding box center [140, 57] width 206 height 23
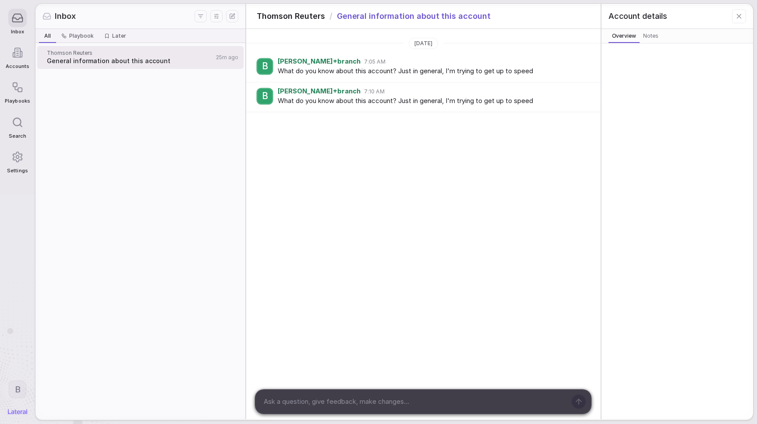
click at [295, 99] on span "What do you know about this account? Just in general, I'm trying to get up to s…" at bounding box center [432, 101] width 309 height 10
drag, startPoint x: 295, startPoint y: 99, endPoint x: 538, endPoint y: 103, distance: 243.7
click at [538, 103] on span "What do you know about this account? Just in general, I'm trying to get up to s…" at bounding box center [432, 101] width 309 height 10
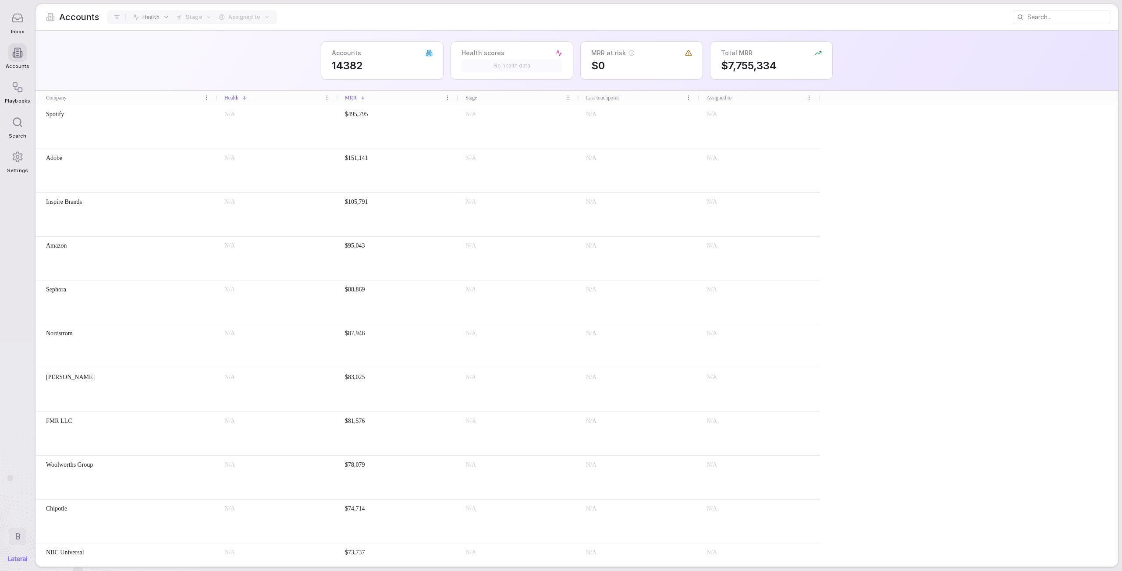
click at [12, 36] on div "Inbox" at bounding box center [17, 21] width 25 height 35
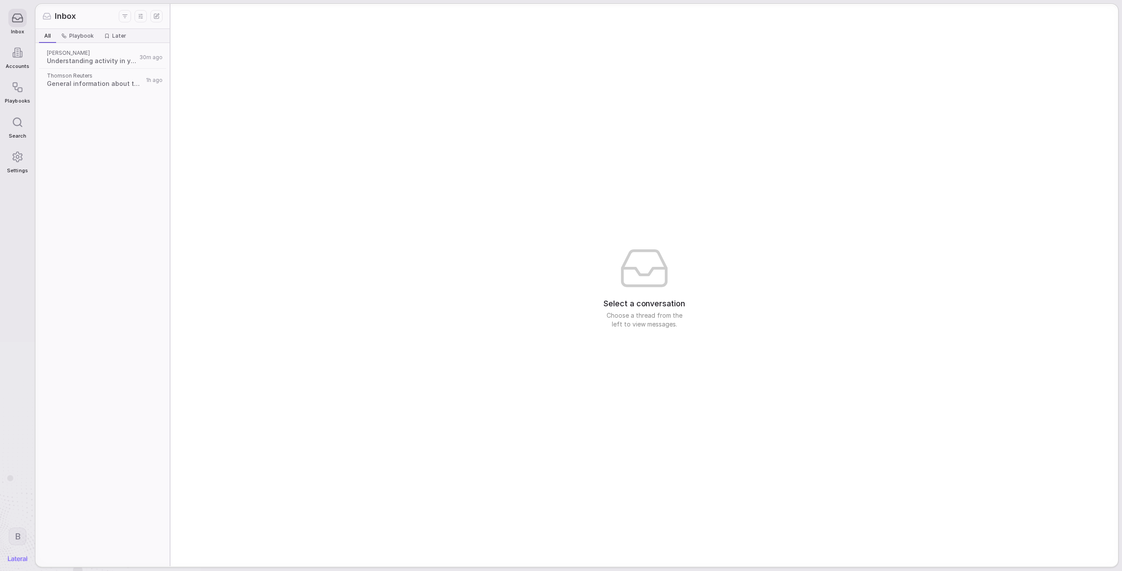
click at [104, 60] on span "Understanding activity in your account" at bounding box center [92, 61] width 90 height 9
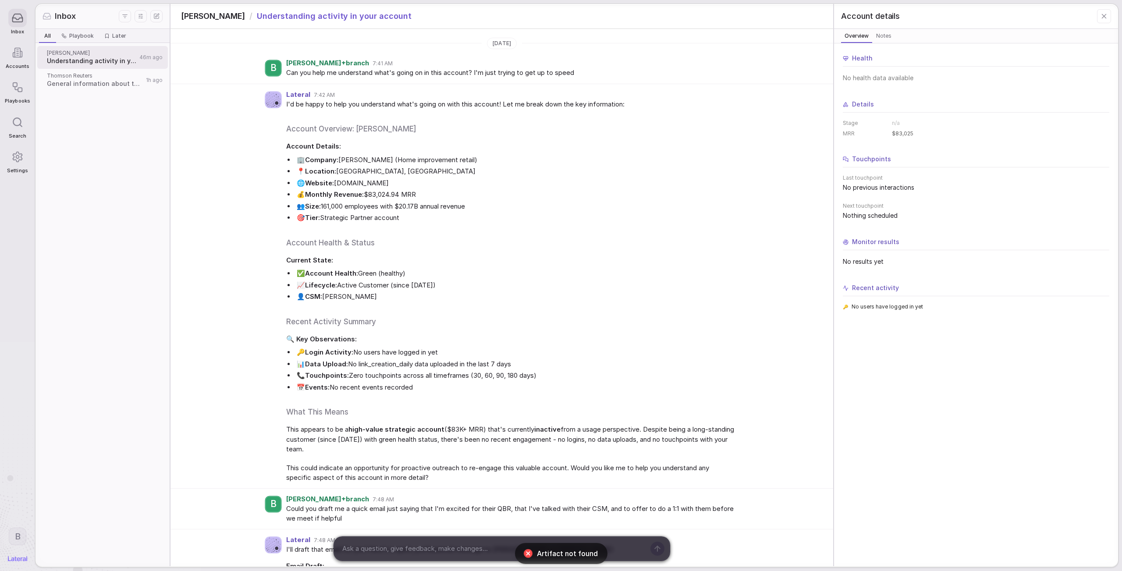
click at [455, 542] on div at bounding box center [492, 549] width 316 height 24
click at [384, 546] on textarea at bounding box center [492, 548] width 306 height 13
type textarea "Can you try again to give me an overview of the account? I think you have new d…"
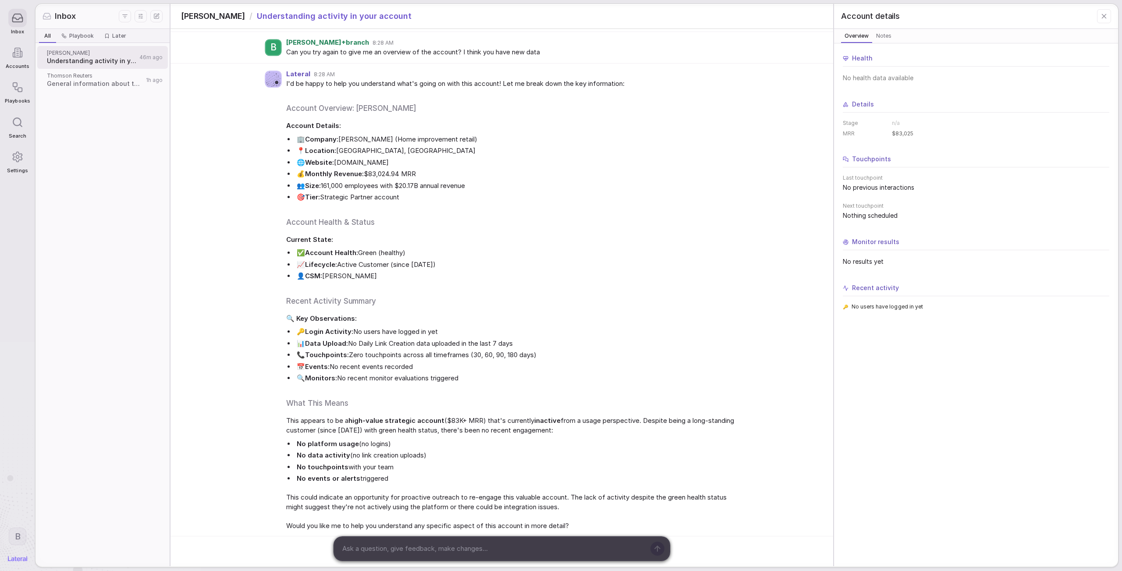
scroll to position [788, 0]
